Goal: Task Accomplishment & Management: Use online tool/utility

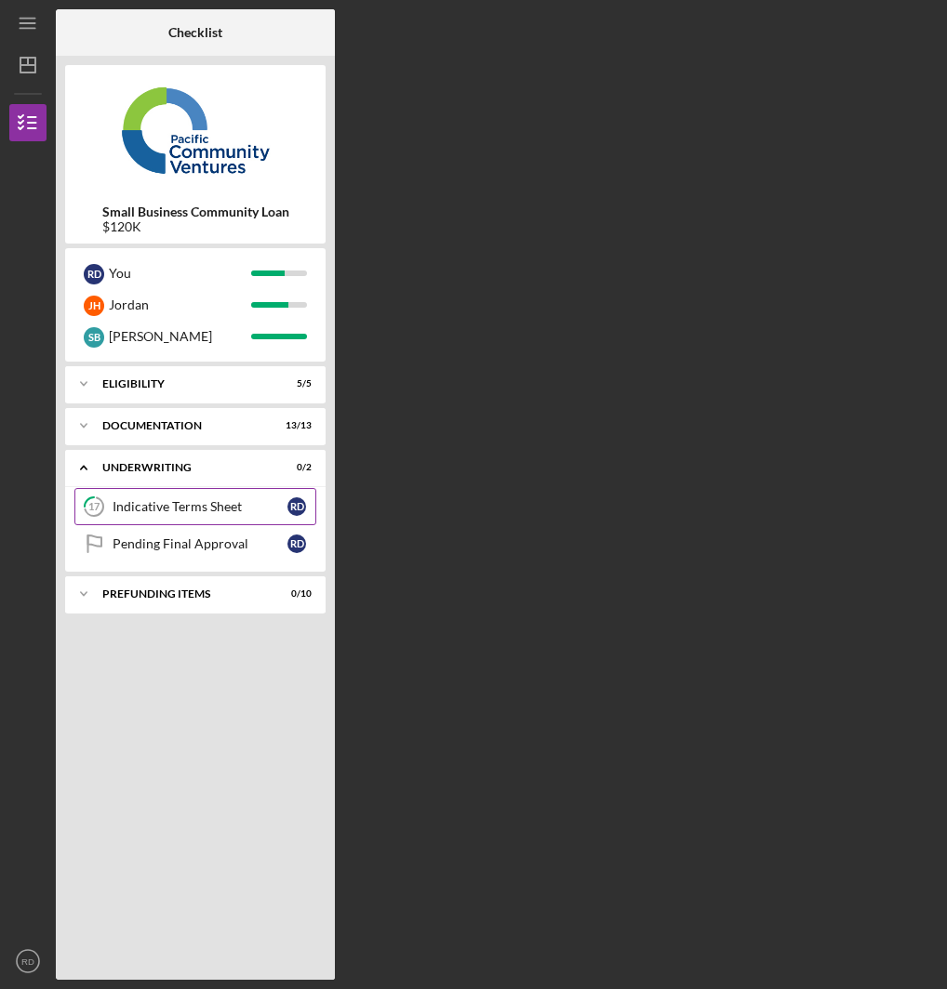
click at [219, 515] on link "17 Indicative Terms Sheet R D" at bounding box center [195, 506] width 242 height 37
